Goal: Task Accomplishment & Management: Use online tool/utility

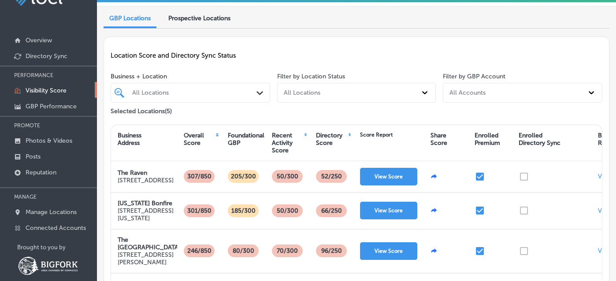
scroll to position [24, 0]
click at [44, 54] on p "Directory Sync" at bounding box center [47, 56] width 42 height 7
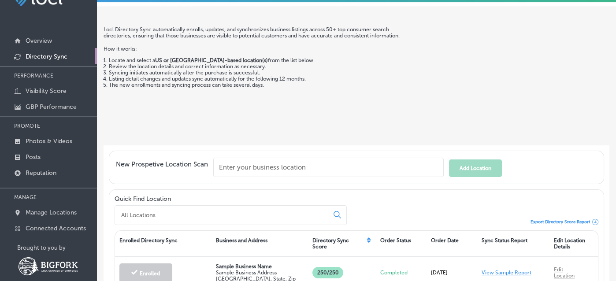
click at [303, 177] on input "text" at bounding box center [328, 167] width 230 height 19
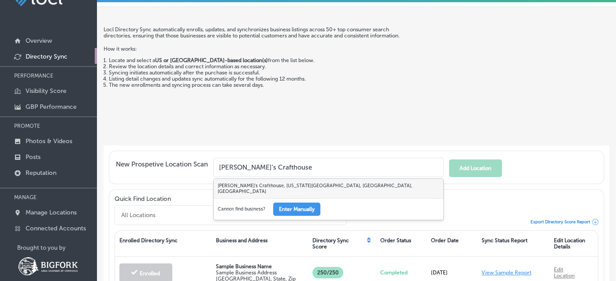
click at [314, 198] on div "[PERSON_NAME]'s Crafthouse, [US_STATE][GEOGRAPHIC_DATA], [GEOGRAPHIC_DATA], [GE…" at bounding box center [328, 188] width 229 height 19
type input "[PERSON_NAME]'s Crafthouse, [US_STATE][GEOGRAPHIC_DATA], [GEOGRAPHIC_DATA], [GE…"
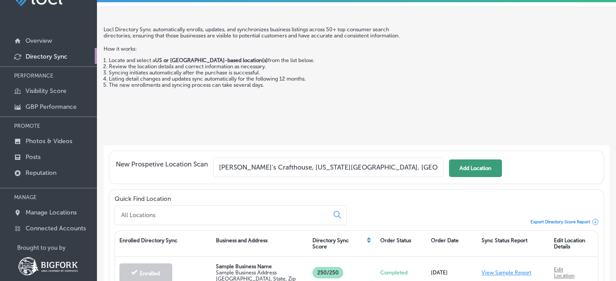
click at [487, 177] on button "Add Location" at bounding box center [475, 168] width 53 height 18
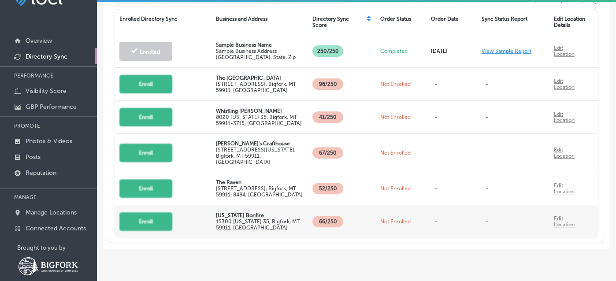
scroll to position [24, 0]
